Goal: Task Accomplishment & Management: Manage account settings

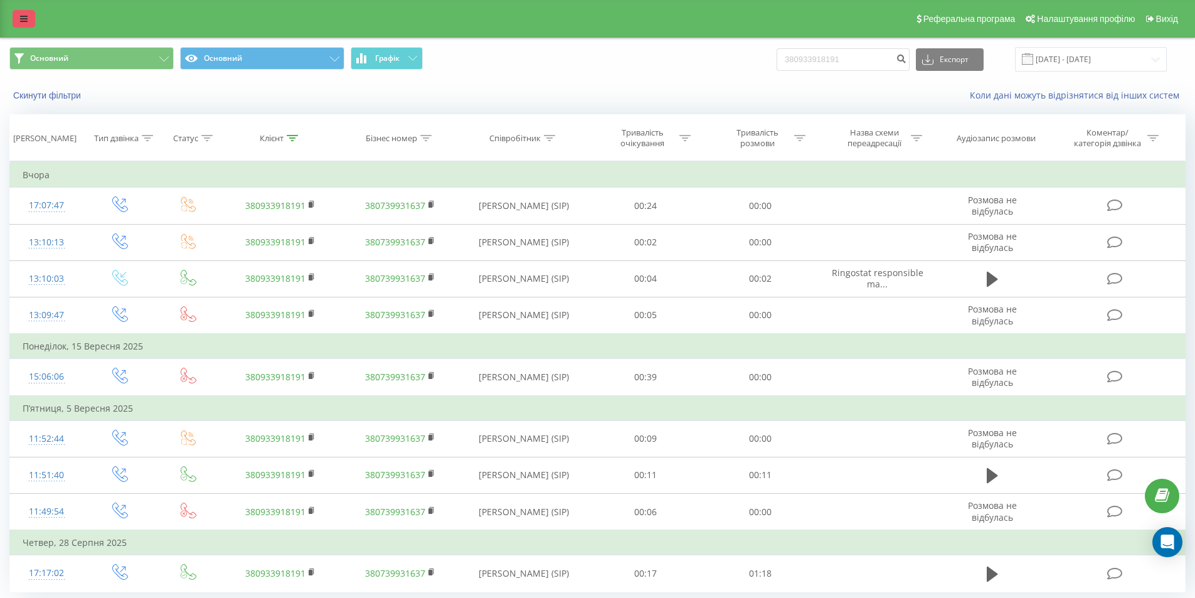
click at [28, 11] on link at bounding box center [24, 19] width 23 height 18
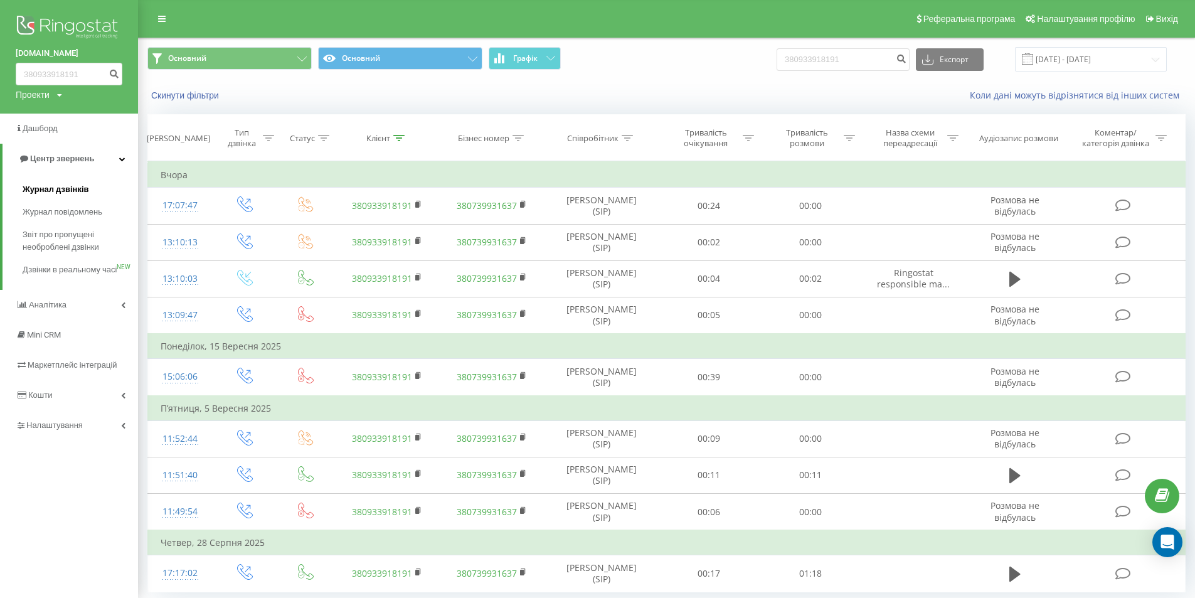
click at [55, 184] on span "Журнал дзвінків" at bounding box center [56, 189] width 66 height 13
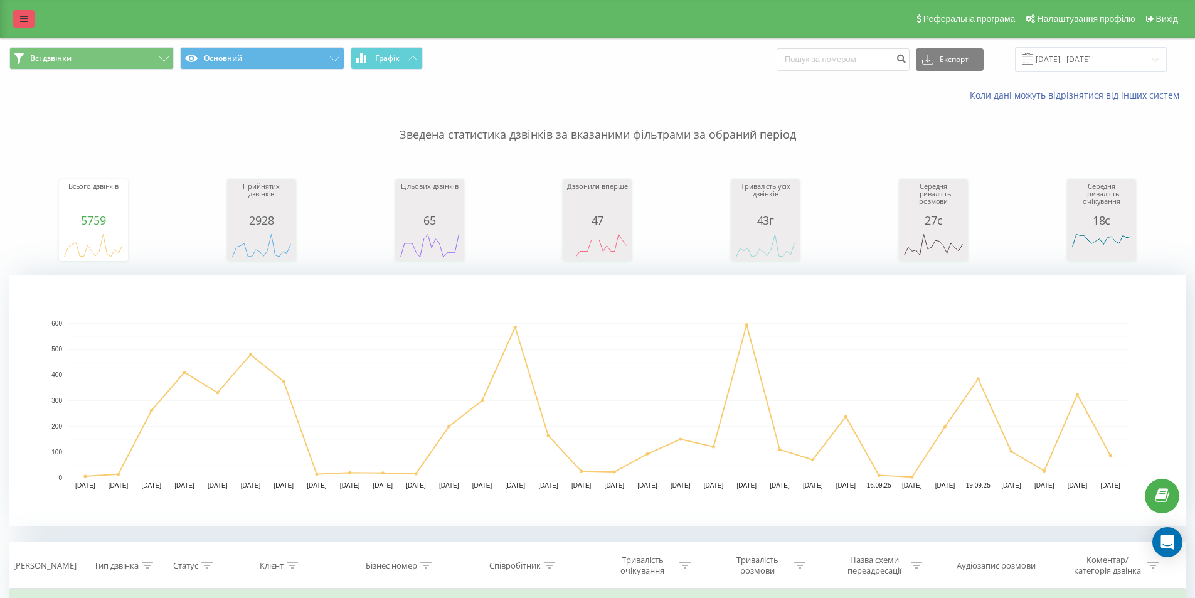
click at [23, 16] on icon at bounding box center [24, 18] width 8 height 9
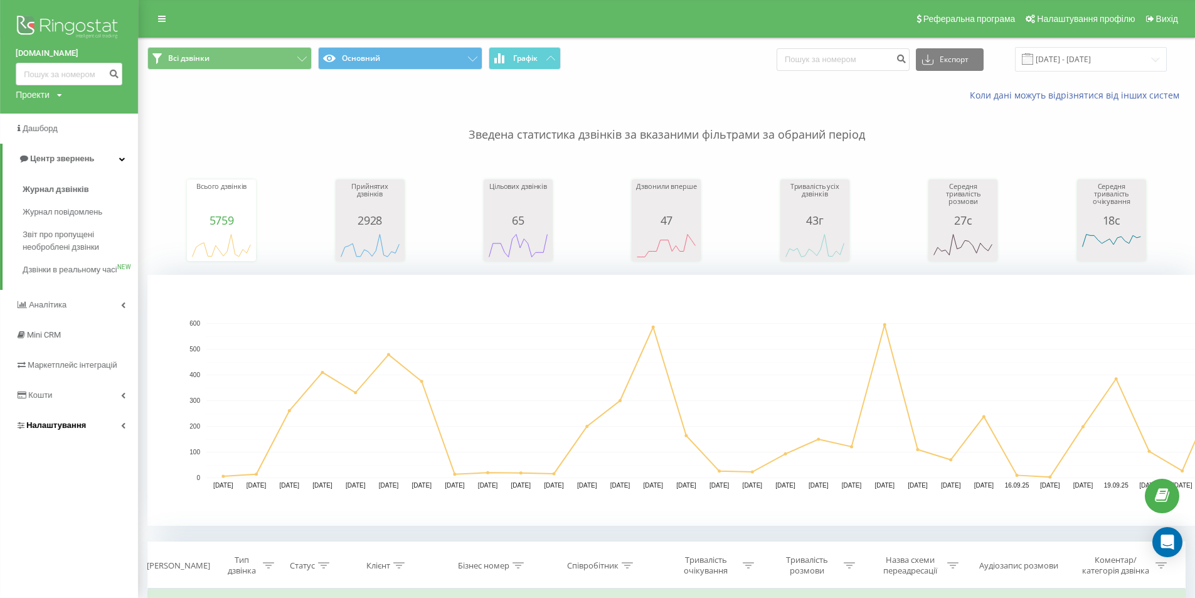
click at [41, 430] on span "Налаштування" at bounding box center [56, 424] width 60 height 9
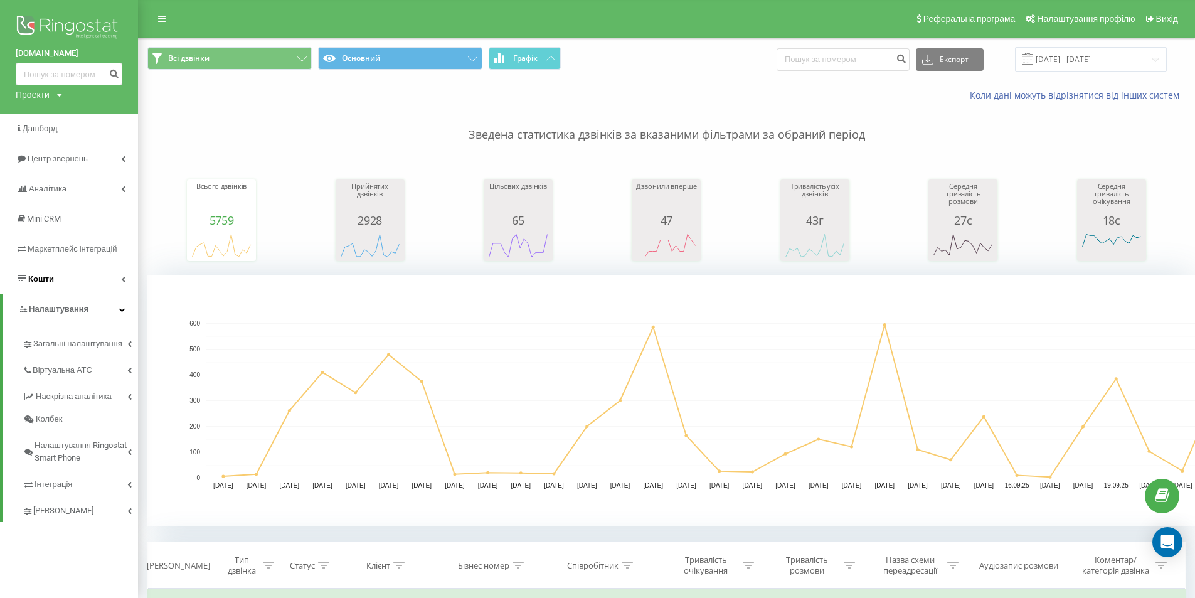
click at [54, 282] on link "Кошти" at bounding box center [69, 279] width 138 height 30
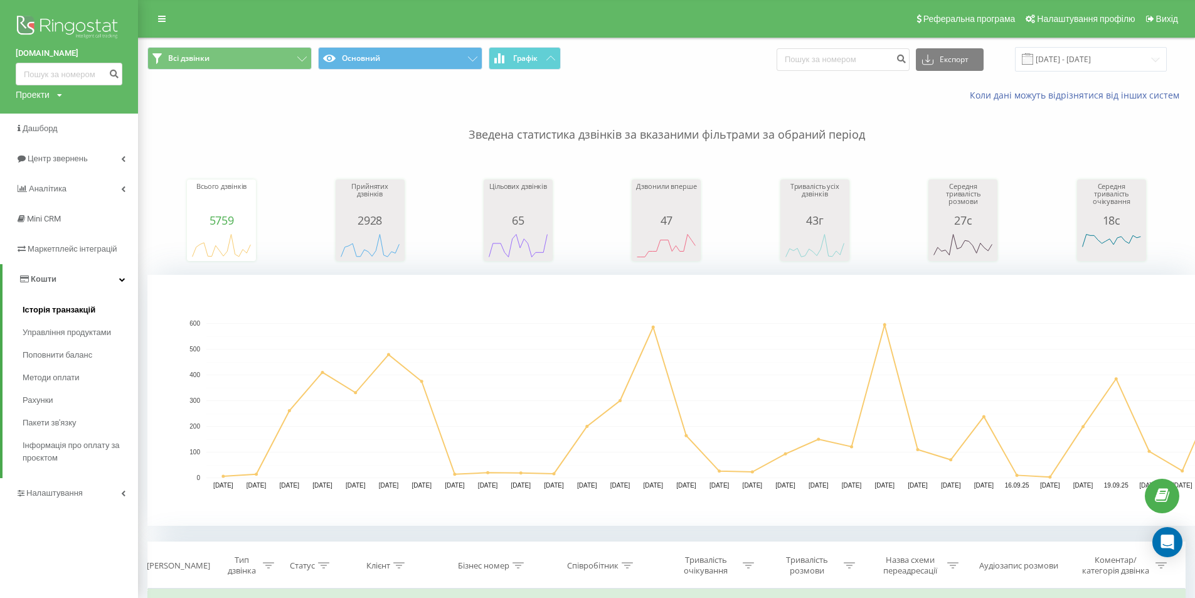
click at [57, 312] on span "Історія транзакцій" at bounding box center [59, 310] width 73 height 13
click at [48, 401] on span "Рахунки" at bounding box center [39, 400] width 33 height 13
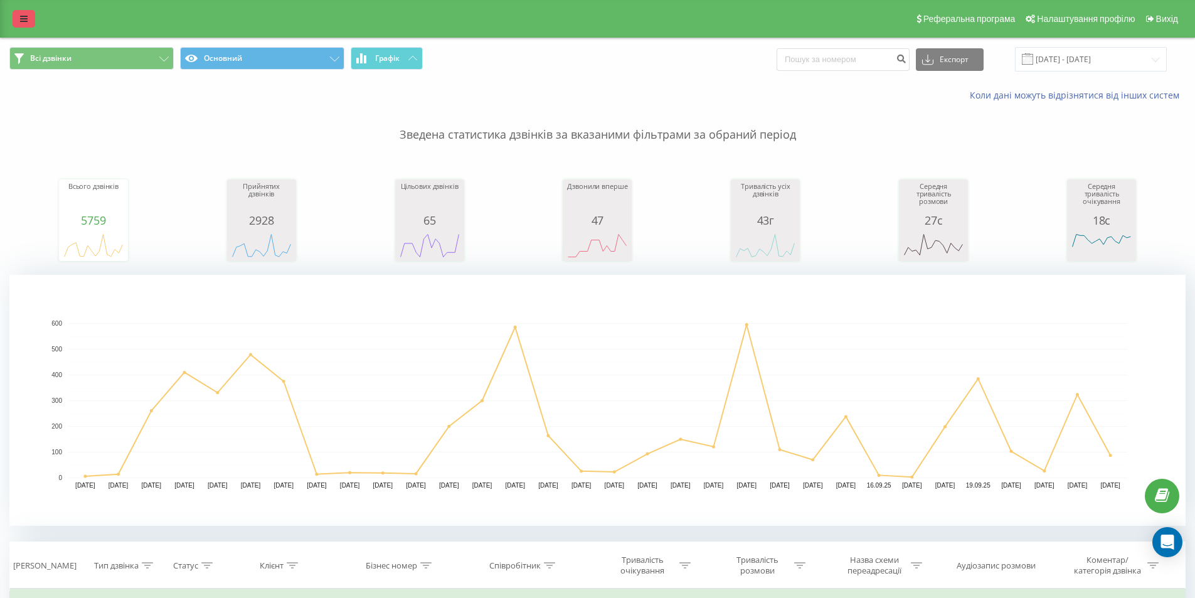
click at [20, 18] on icon at bounding box center [24, 18] width 8 height 9
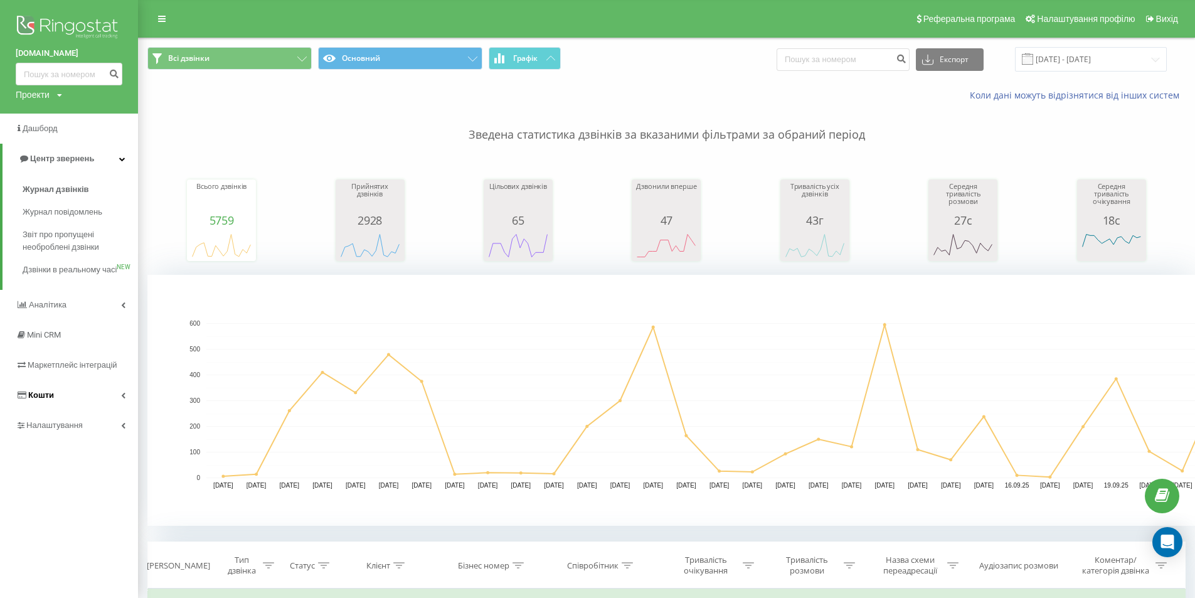
click at [73, 407] on link "Кошти" at bounding box center [69, 395] width 138 height 30
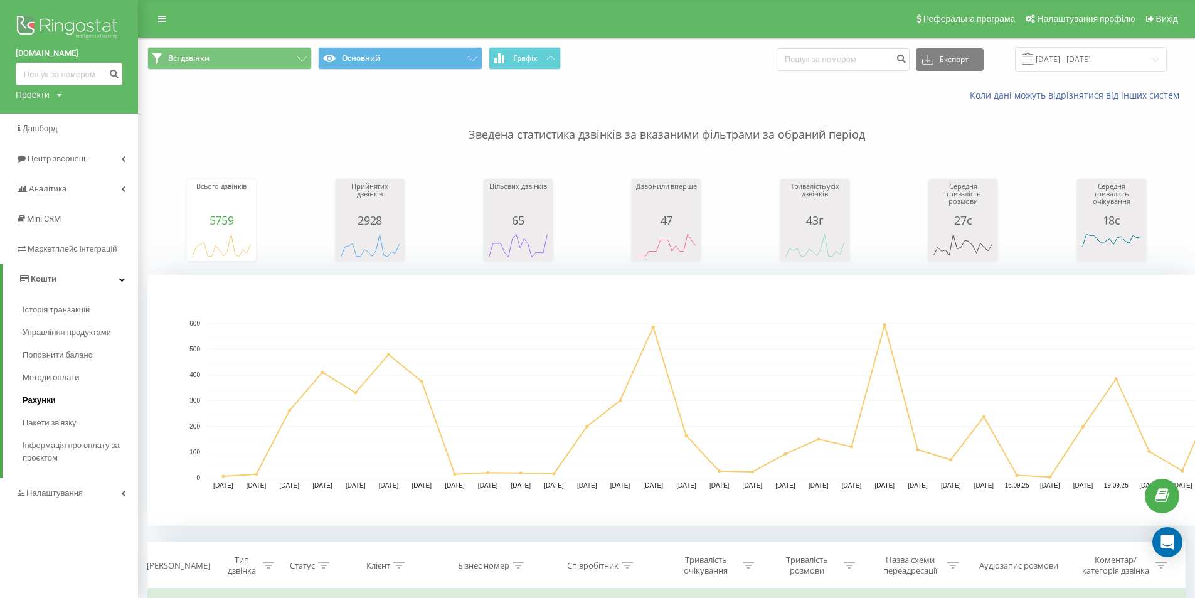
click at [63, 411] on link "Рахунки" at bounding box center [80, 400] width 115 height 23
click at [59, 421] on span "Пакети зв'язку" at bounding box center [52, 422] width 58 height 13
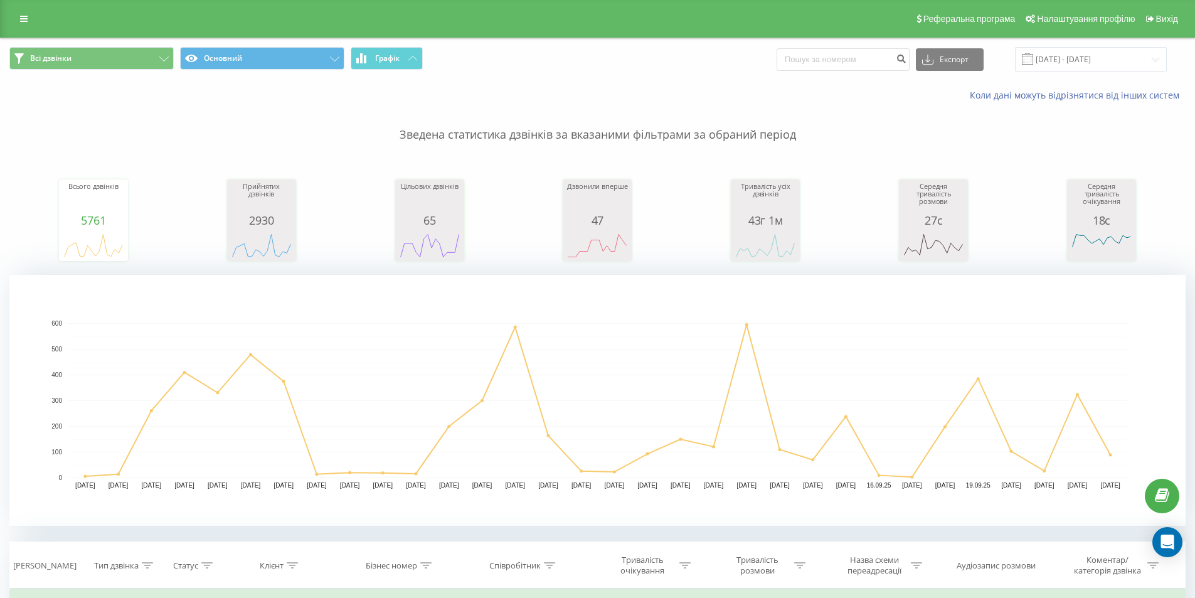
click at [22, 8] on div "Реферальна програма Налаштування профілю Вихід" at bounding box center [597, 19] width 1195 height 38
click at [31, 24] on link at bounding box center [24, 19] width 23 height 18
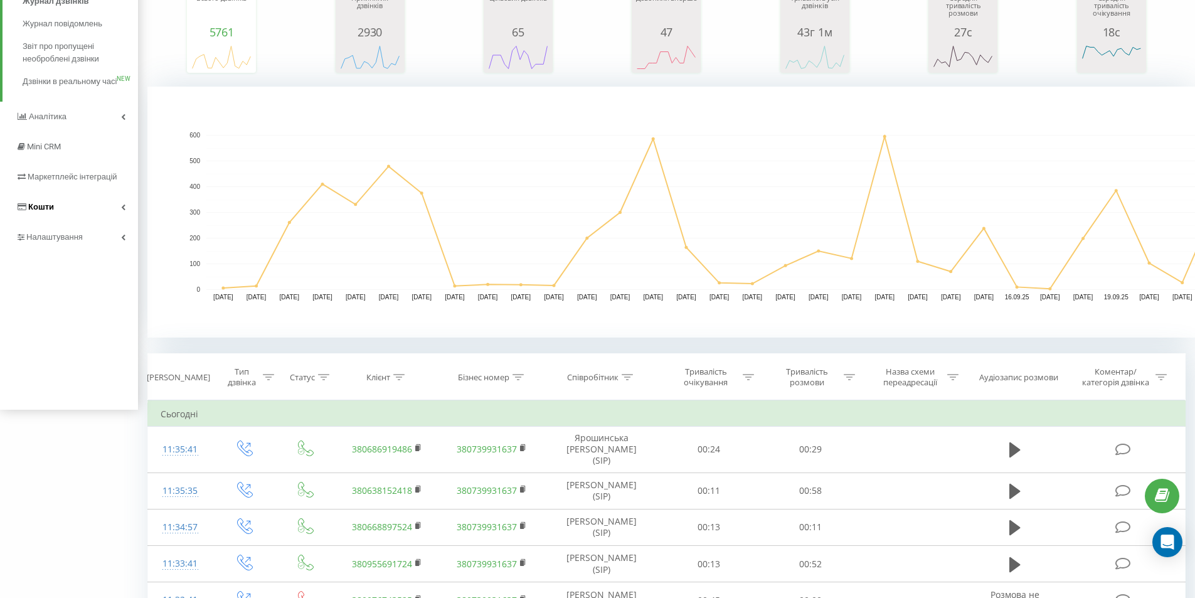
click at [35, 211] on span "Кошти" at bounding box center [41, 206] width 26 height 9
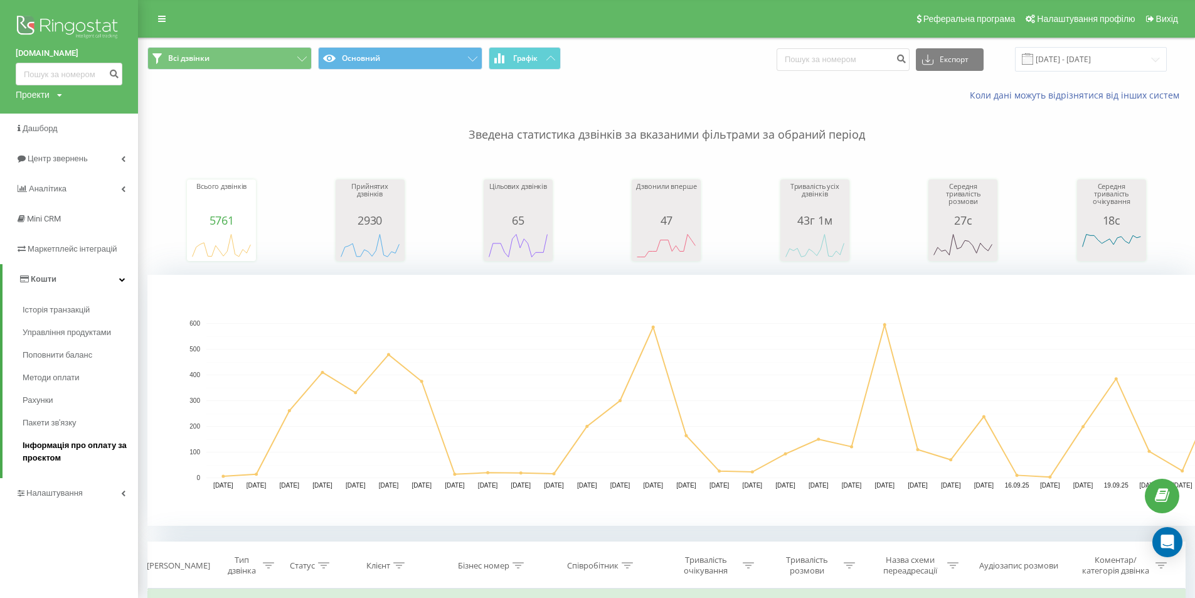
click at [70, 445] on span "Інформація про оплату за проєктом" at bounding box center [77, 451] width 109 height 25
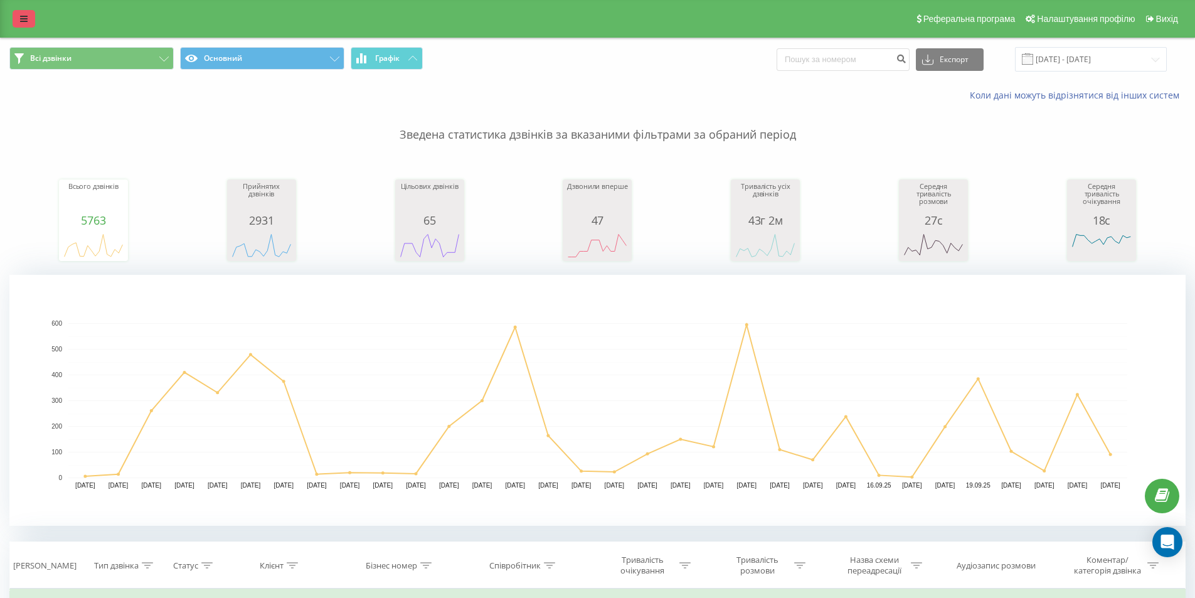
click at [22, 11] on link at bounding box center [24, 19] width 23 height 18
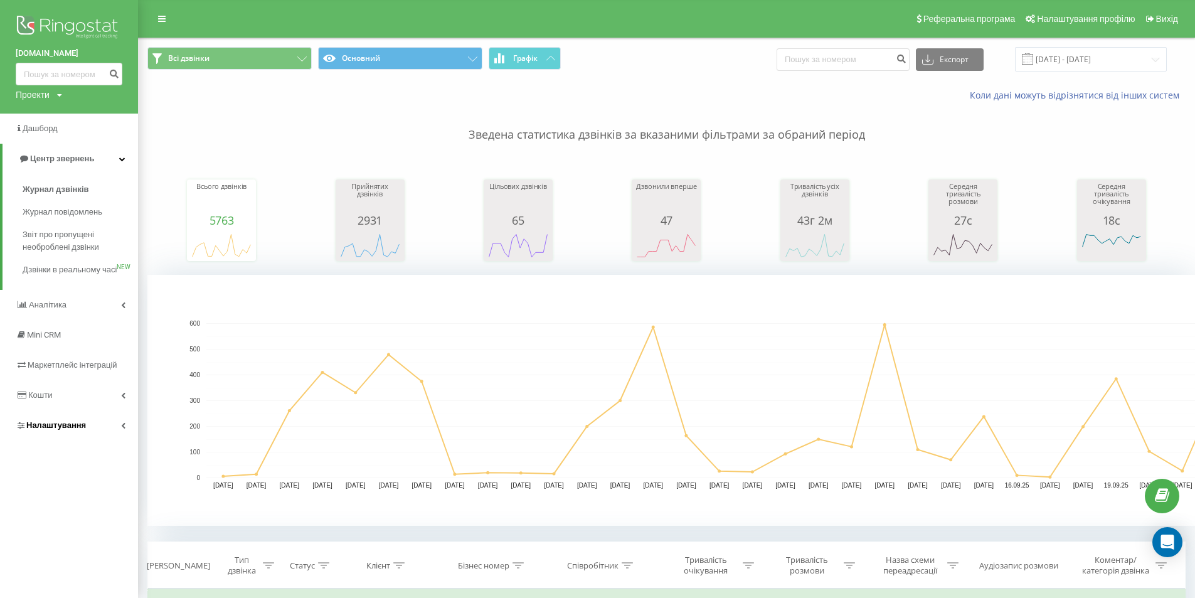
click at [58, 430] on span "Налаштування" at bounding box center [56, 424] width 60 height 9
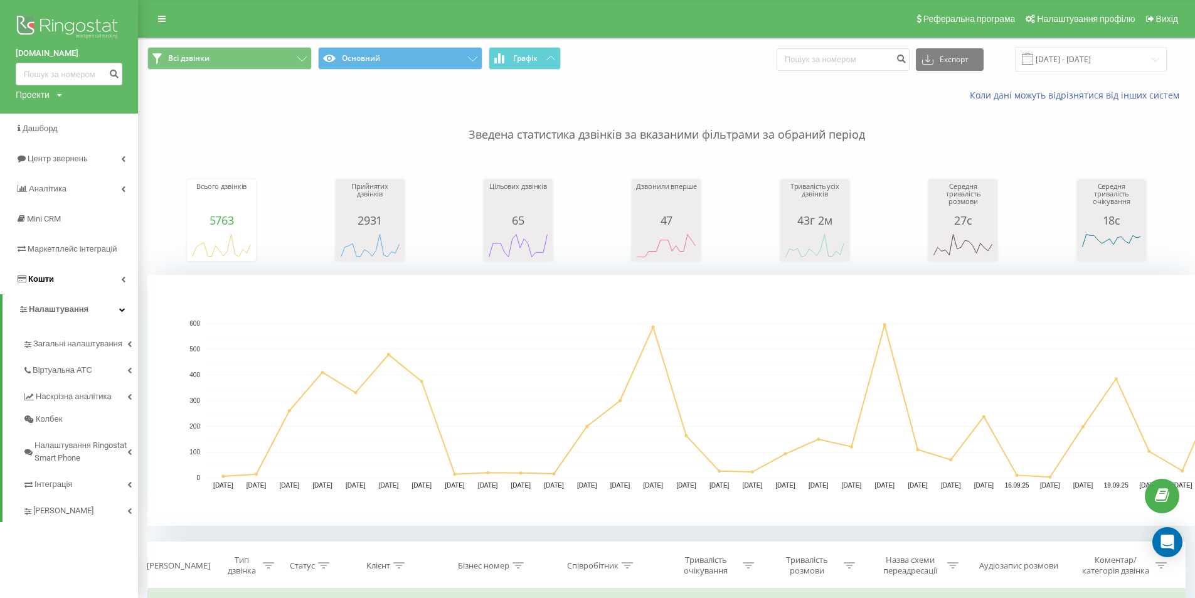
click at [125, 278] on icon at bounding box center [123, 279] width 4 height 6
click at [70, 338] on span "Управління продуктами" at bounding box center [71, 332] width 97 height 13
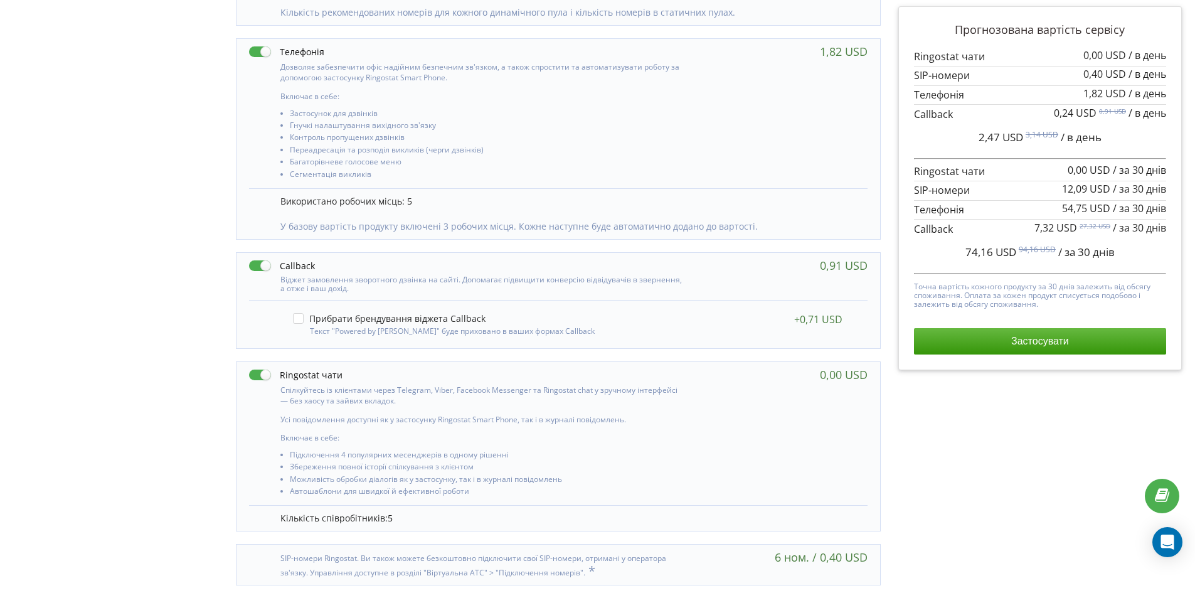
scroll to position [529, 0]
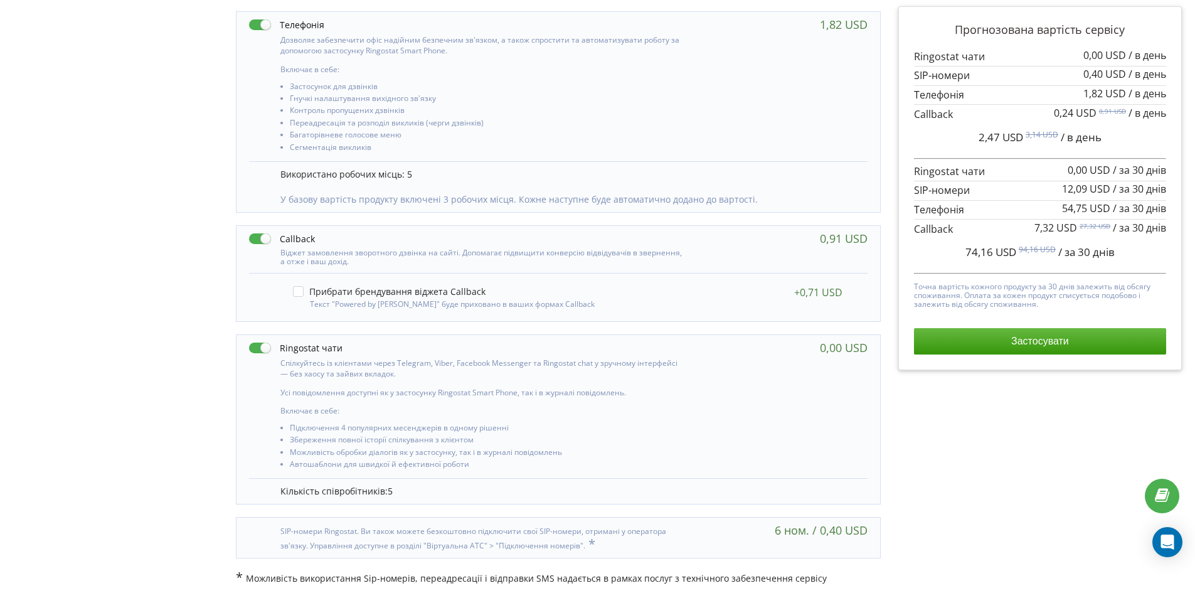
click at [261, 348] on label at bounding box center [295, 347] width 93 height 13
checkbox input "false"
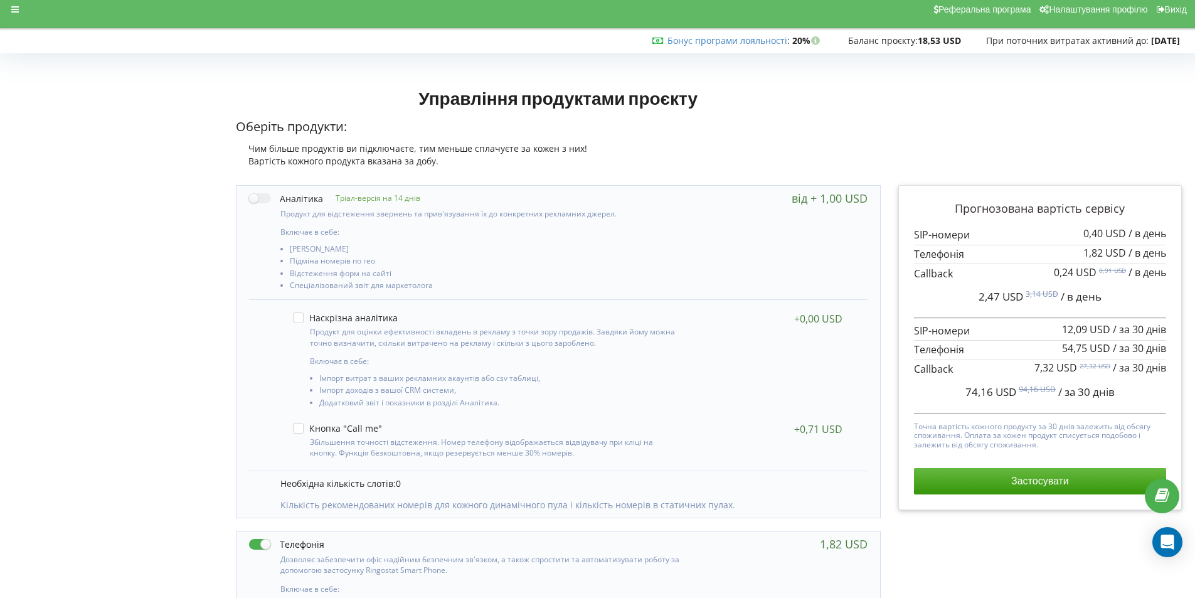
scroll to position [0, 0]
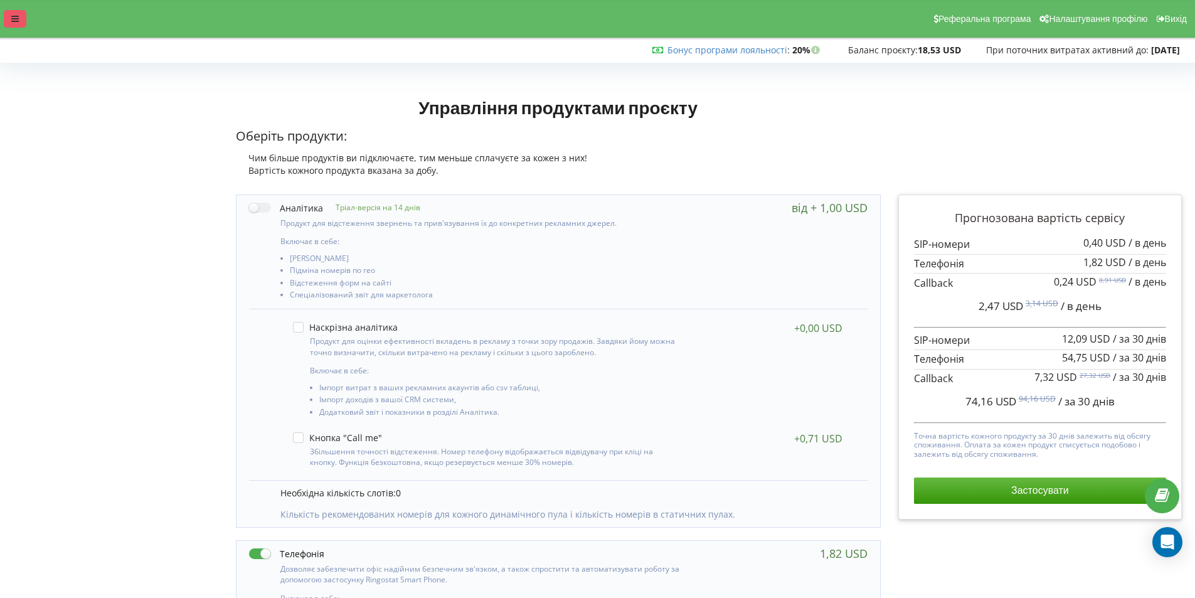
click at [24, 11] on div at bounding box center [15, 19] width 23 height 18
